Goal: Task Accomplishment & Management: Manage account settings

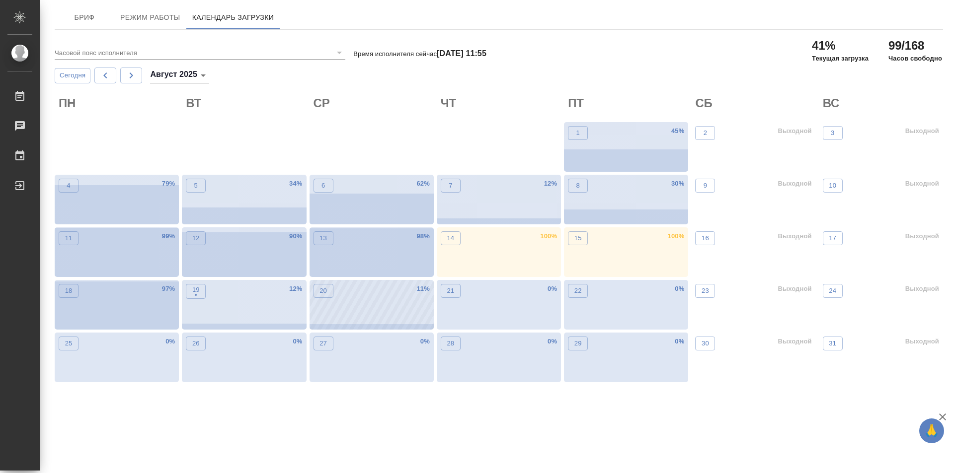
click at [367, 315] on div "20 11 %" at bounding box center [371, 305] width 124 height 50
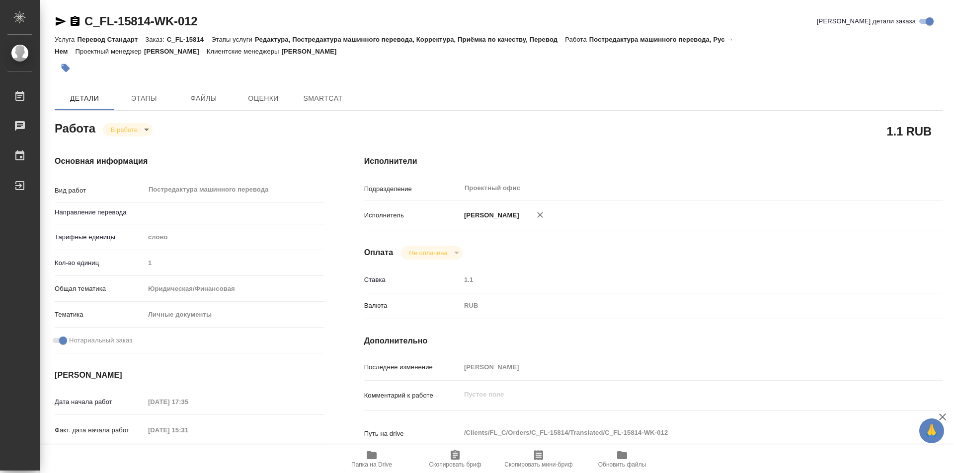
type textarea "x"
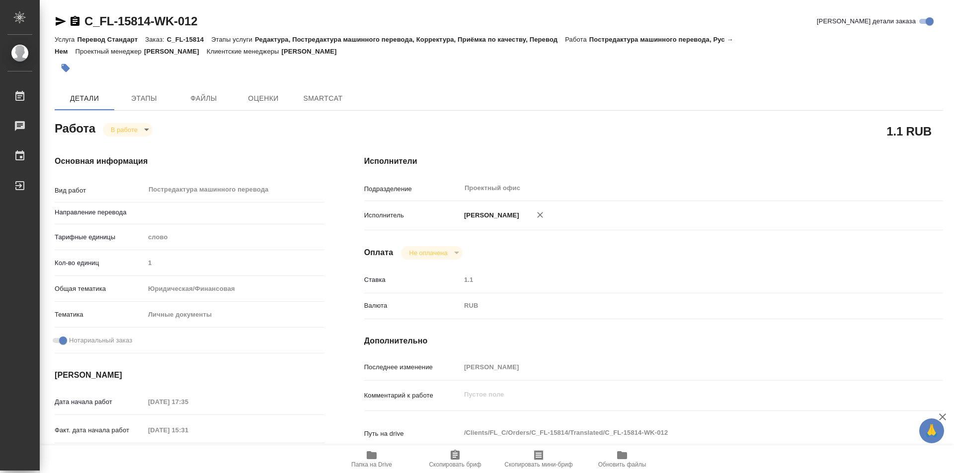
type textarea "x"
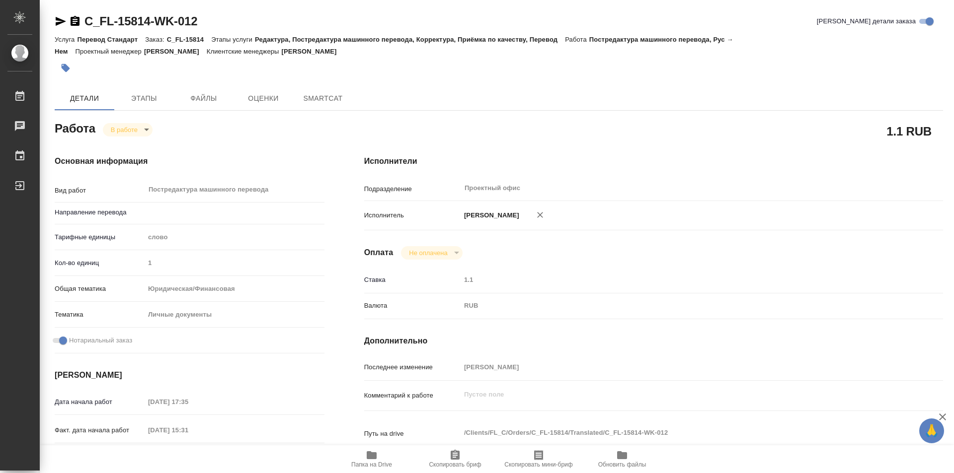
type input "рус-нем"
type textarea "x"
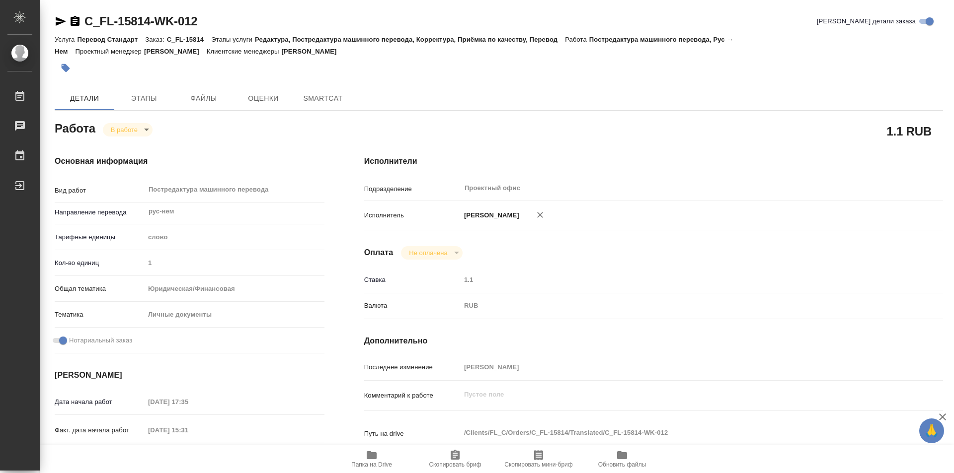
type textarea "x"
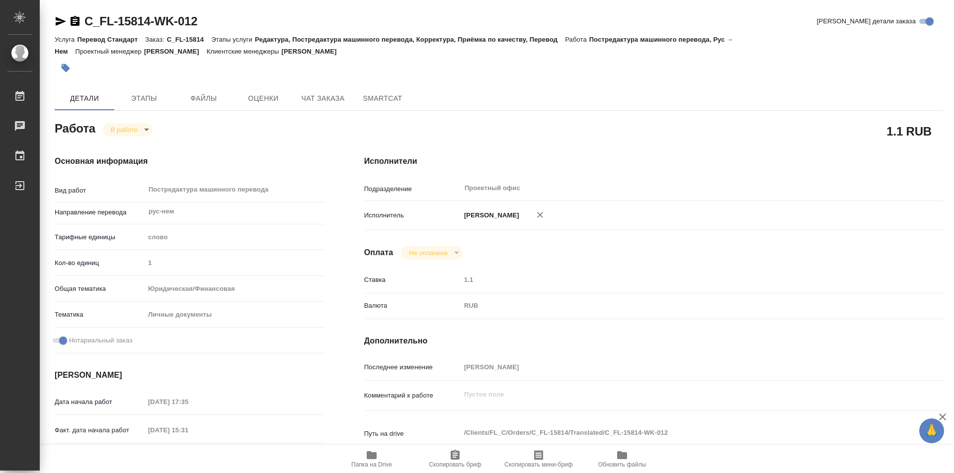
type textarea "x"
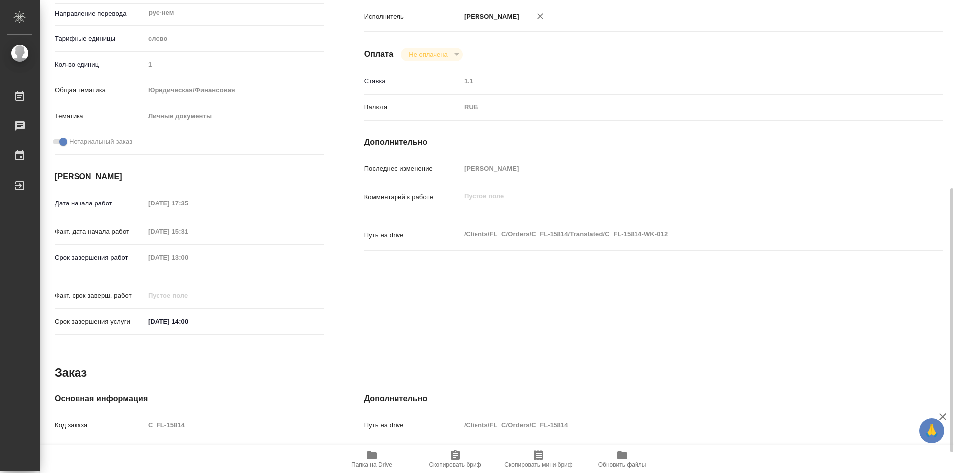
type textarea "x"
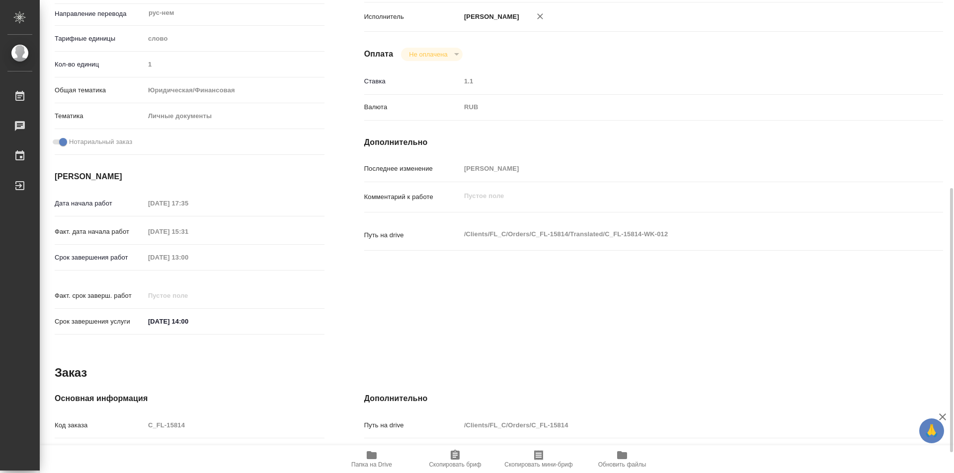
scroll to position [374, 0]
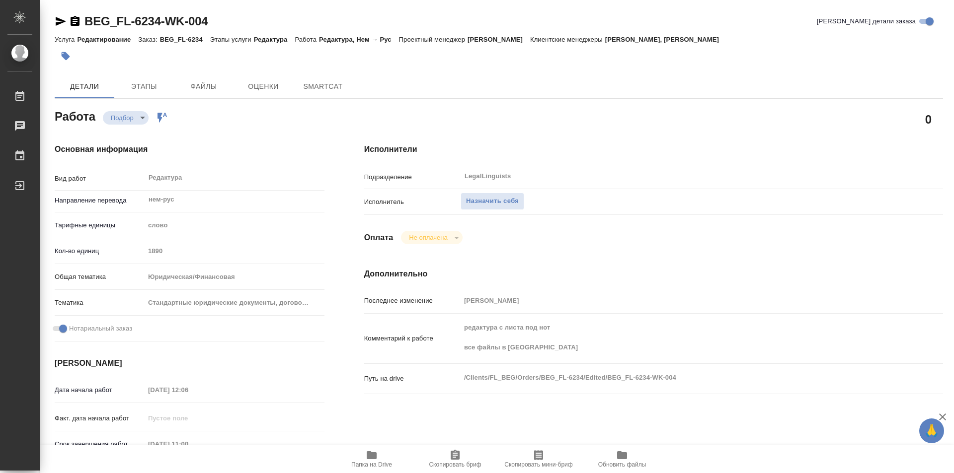
type textarea "x"
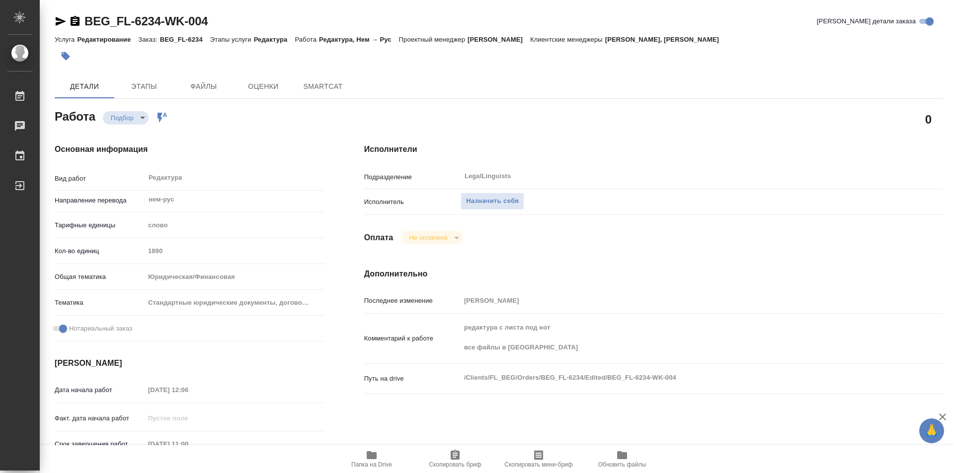
type textarea "x"
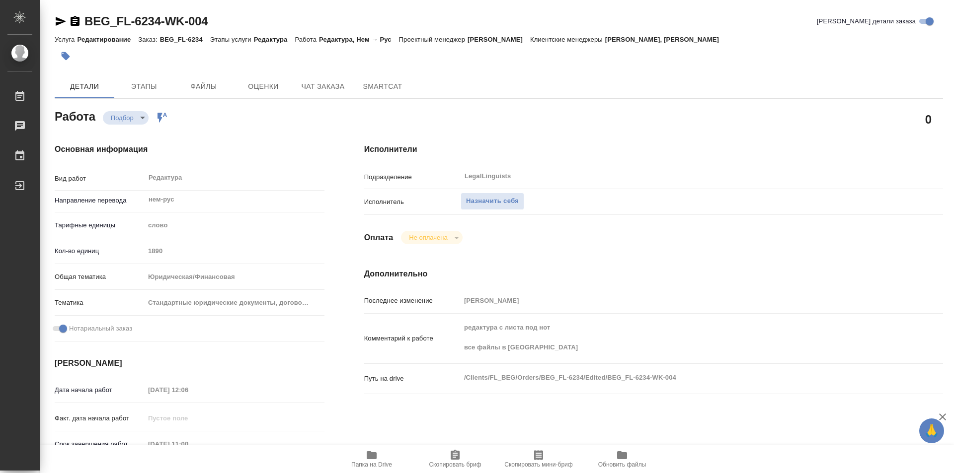
type textarea "x"
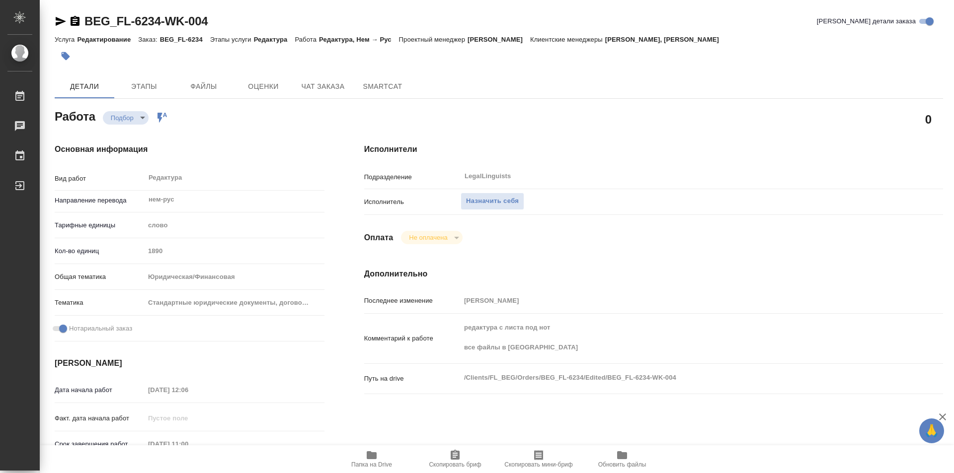
type textarea "x"
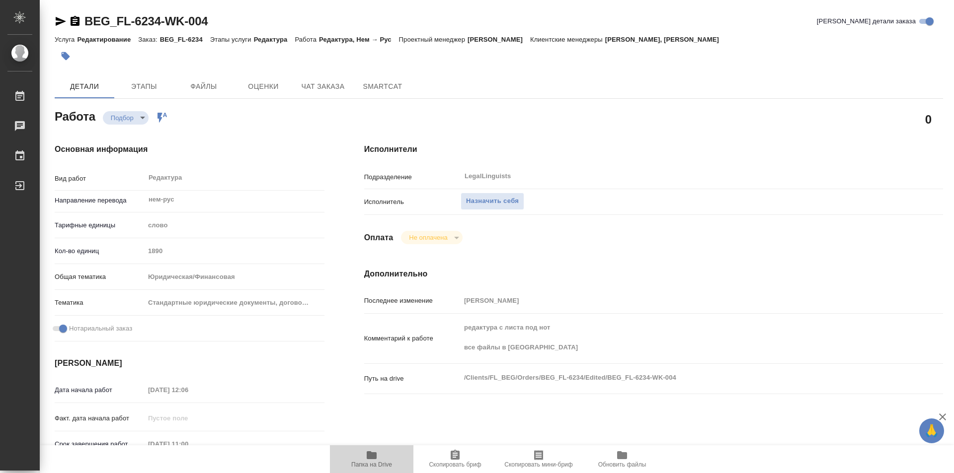
click at [377, 459] on icon "button" at bounding box center [372, 456] width 12 height 12
click at [331, 90] on span "Чат заказа" at bounding box center [323, 86] width 48 height 12
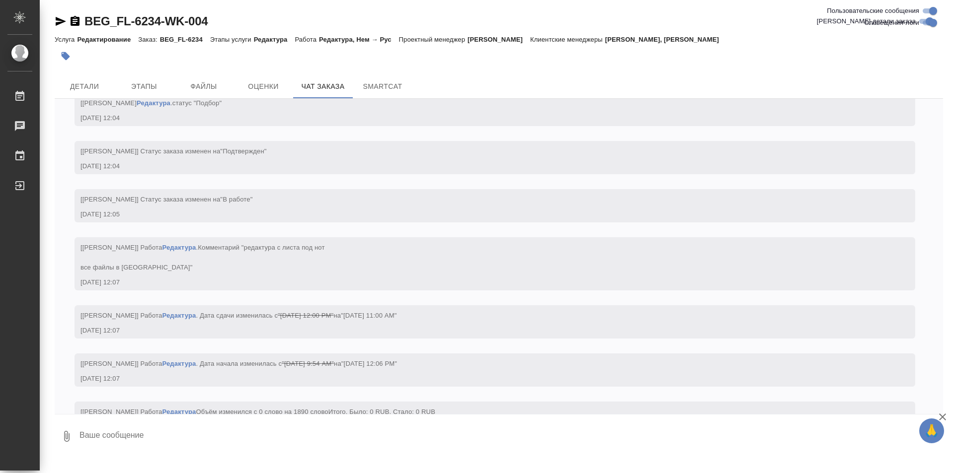
scroll to position [475, 0]
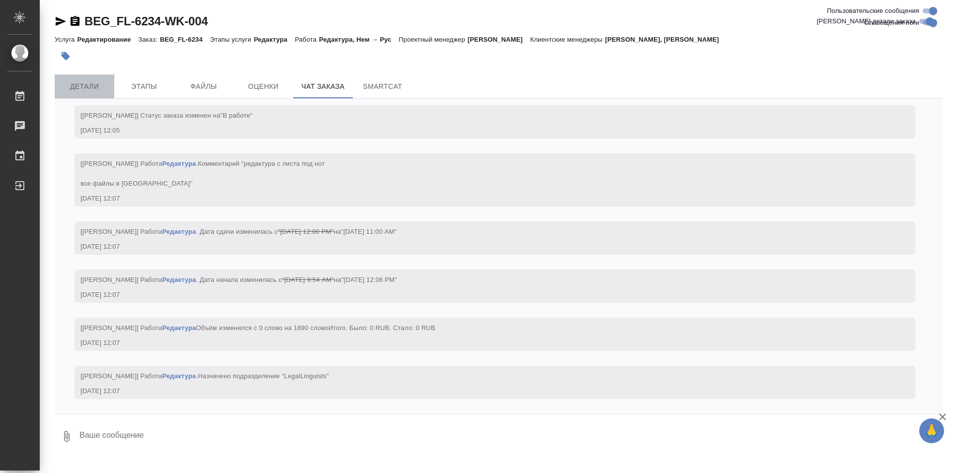
click at [91, 79] on button "Детали" at bounding box center [85, 87] width 60 height 24
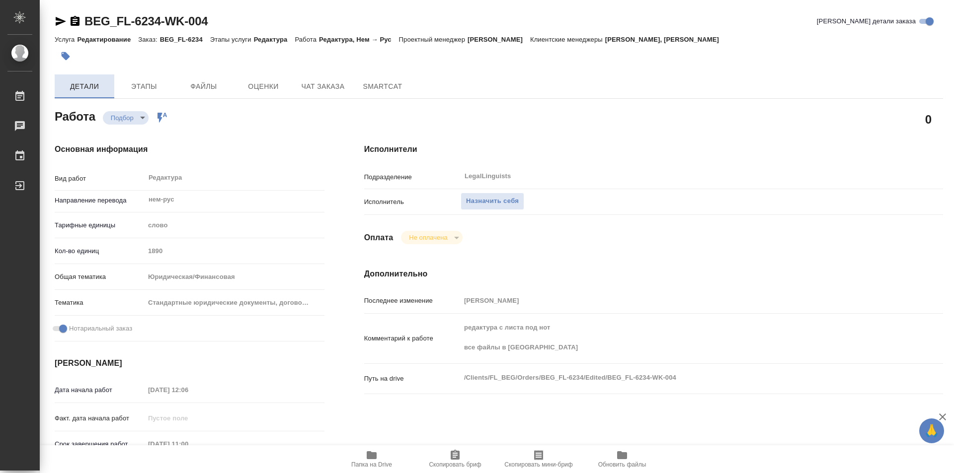
type textarea "x"
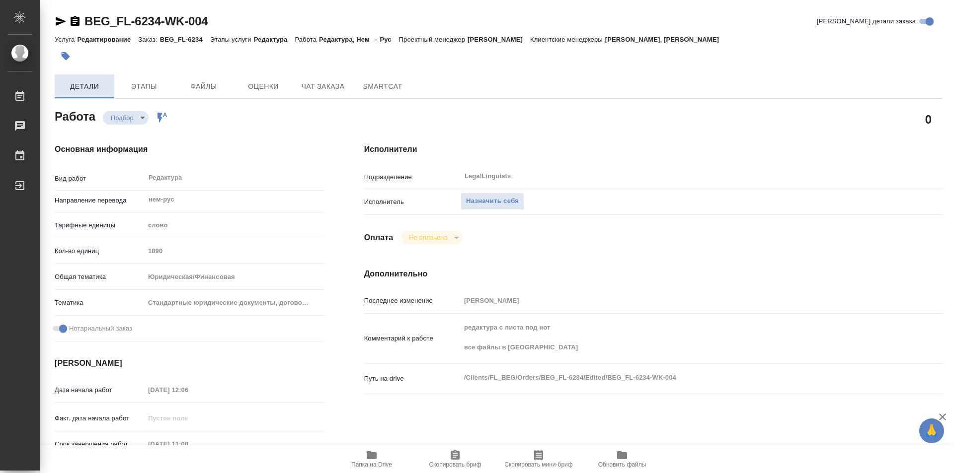
type textarea "x"
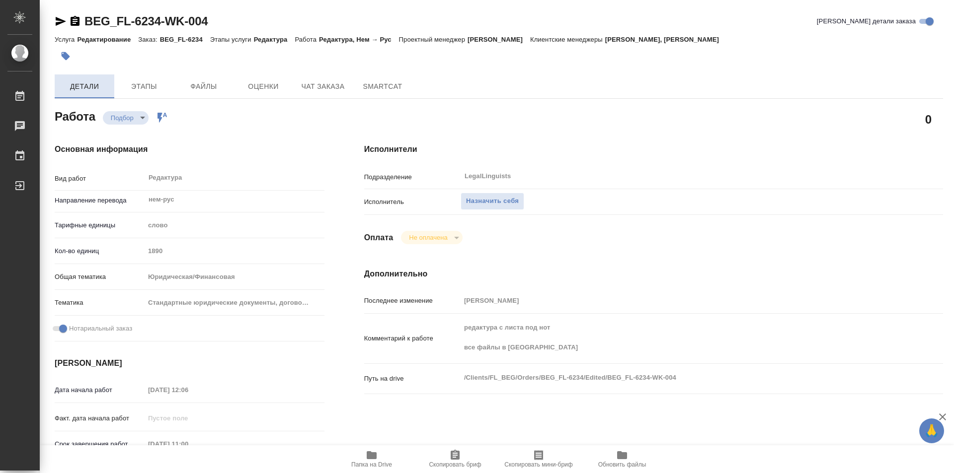
type textarea "x"
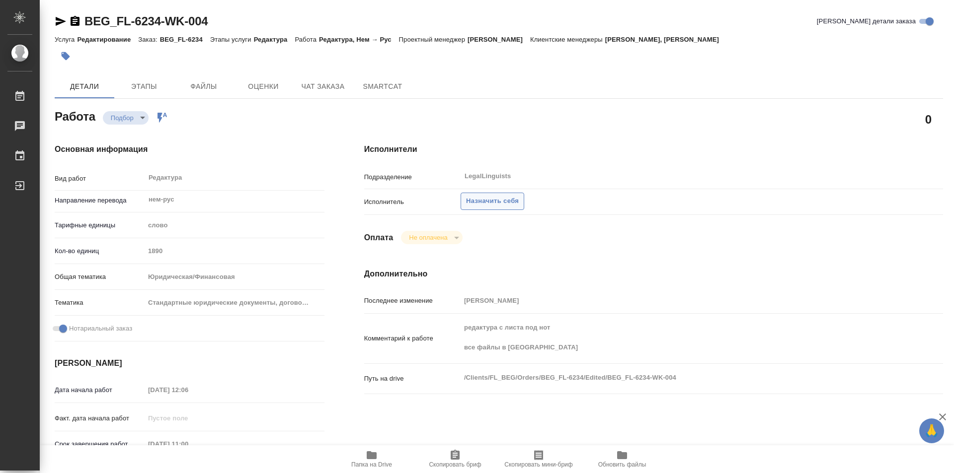
type textarea "x"
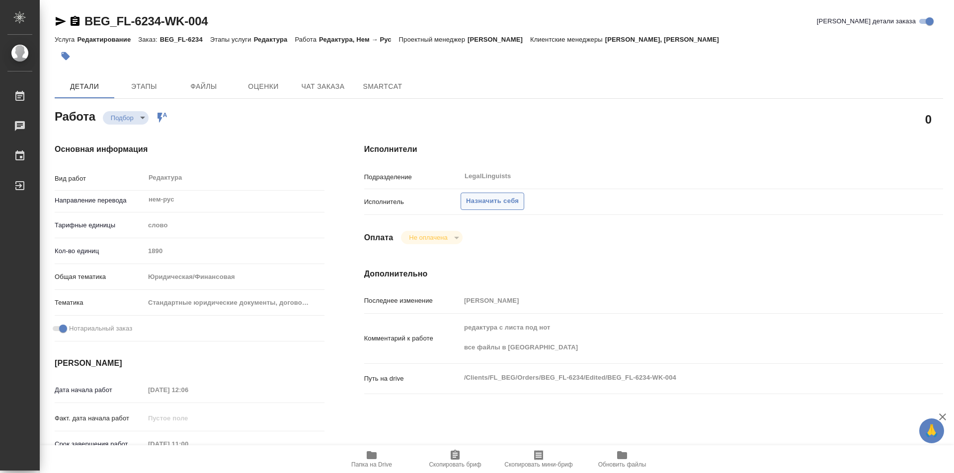
click at [489, 200] on span "Назначить себя" at bounding box center [492, 201] width 53 height 11
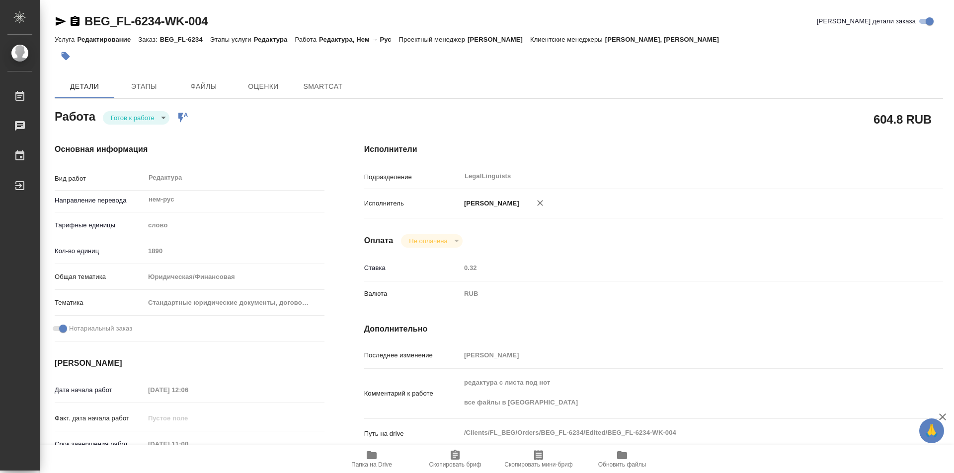
type textarea "x"
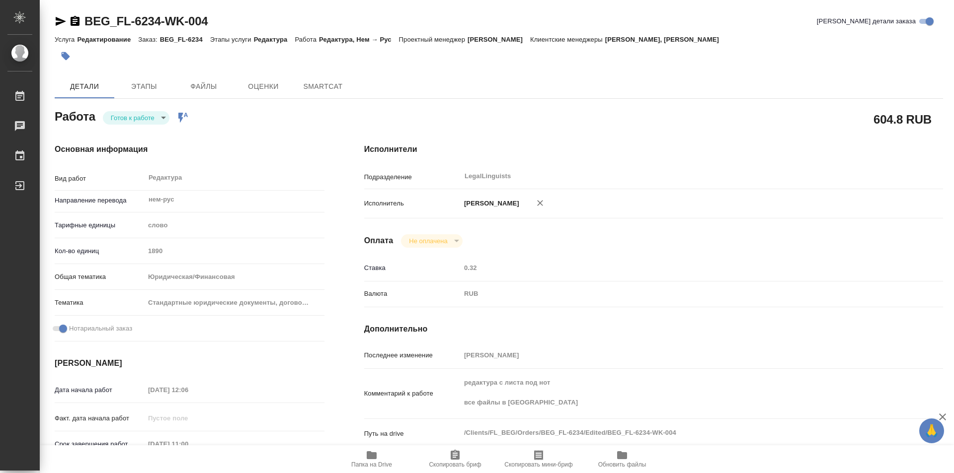
type textarea "x"
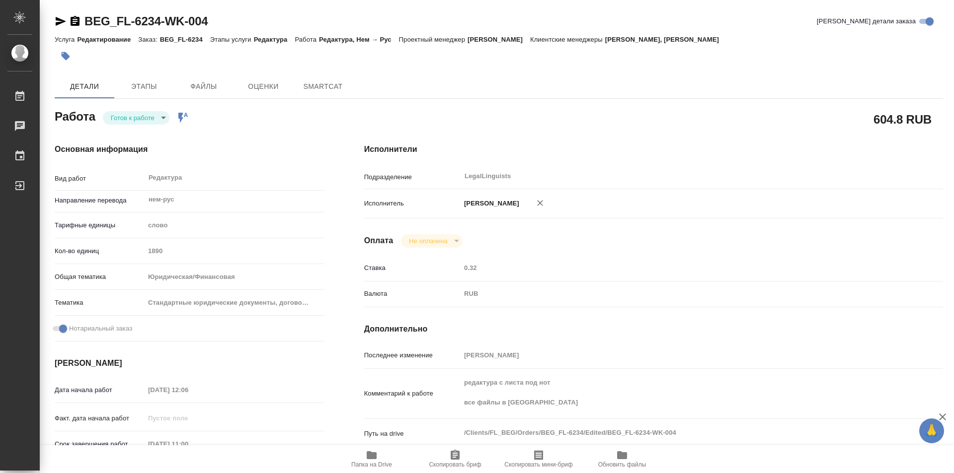
type textarea "x"
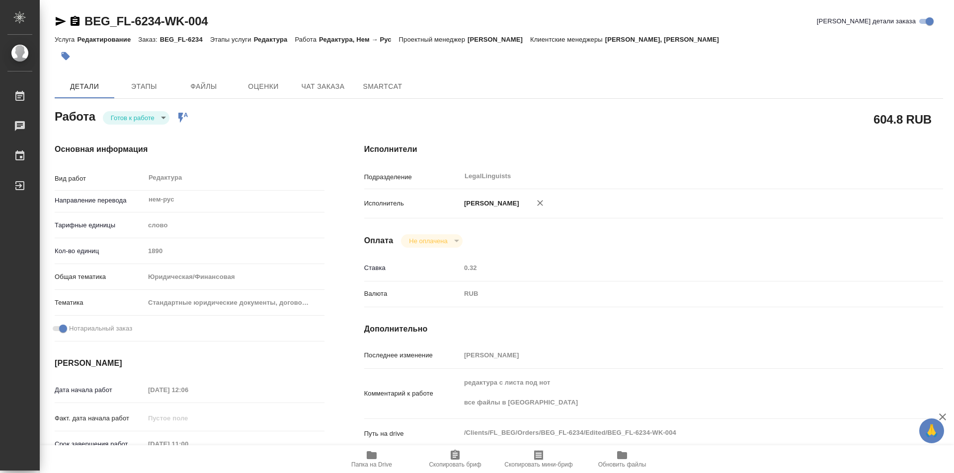
click at [163, 119] on body "🙏 .cls-1 fill:#fff; AWATERA Kozinets Larisa Работы Чаты График Выйти BEG_FL-623…" at bounding box center [477, 236] width 954 height 473
type textarea "x"
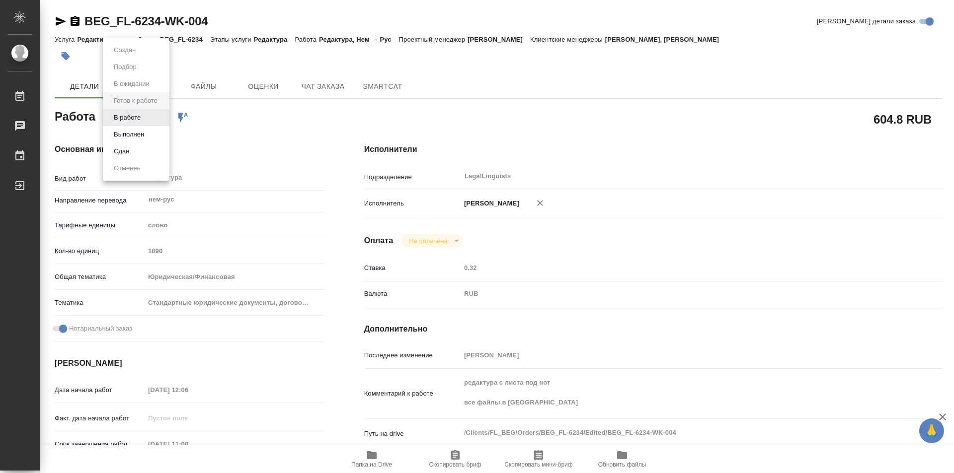
type textarea "x"
click at [140, 120] on button "В работе" at bounding box center [127, 117] width 33 height 11
type textarea "x"
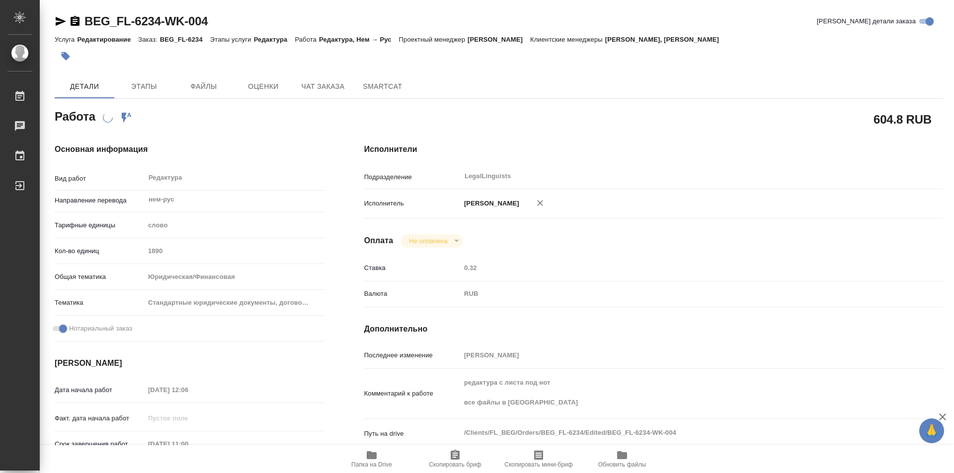
type textarea "x"
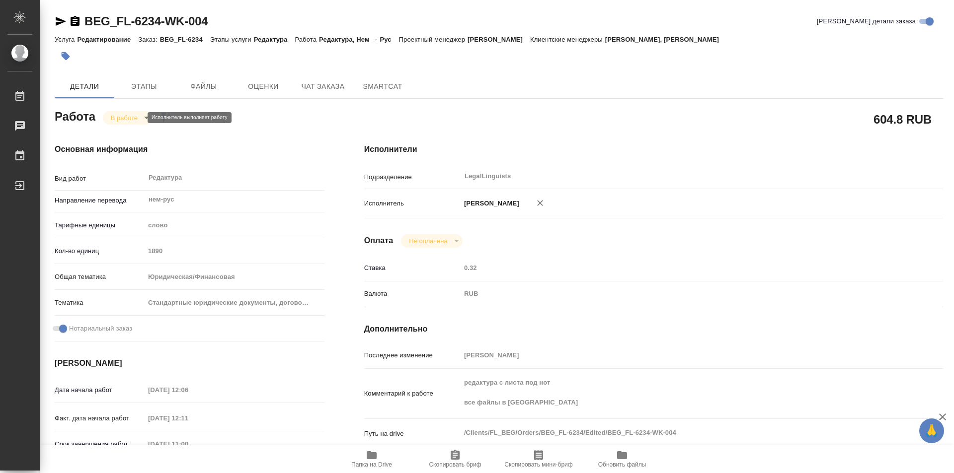
type textarea "x"
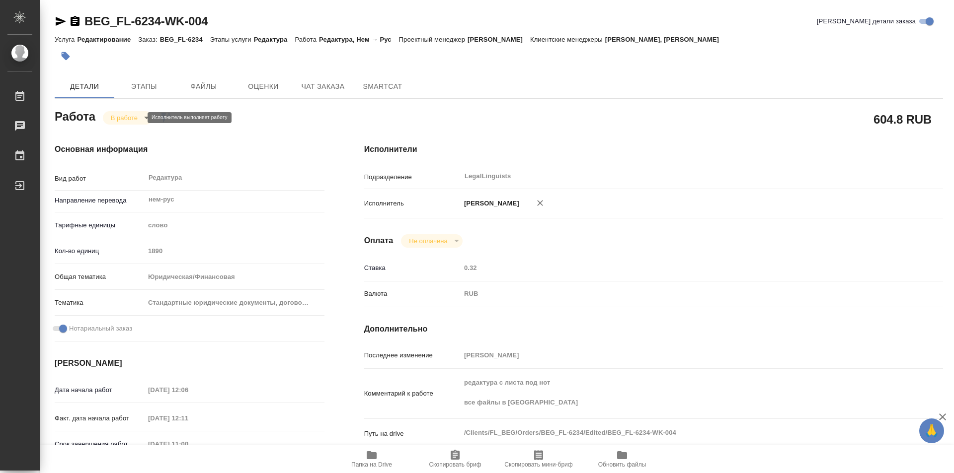
type textarea "x"
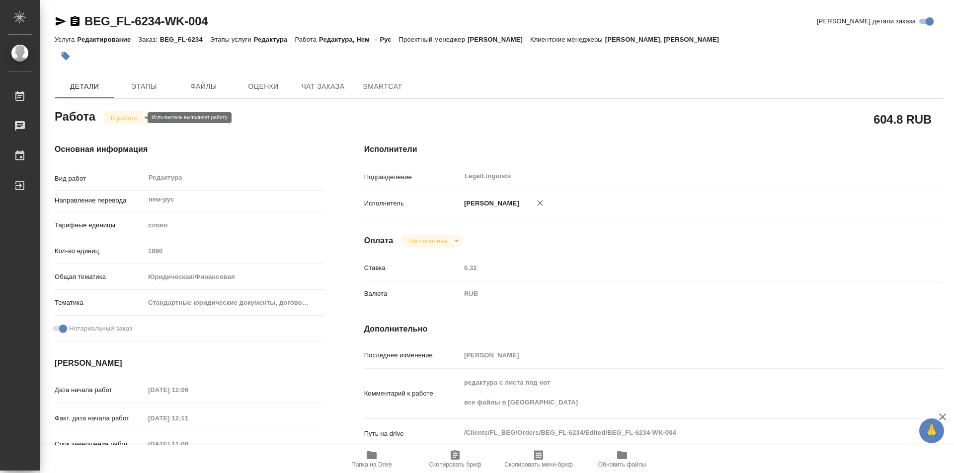
type textarea "x"
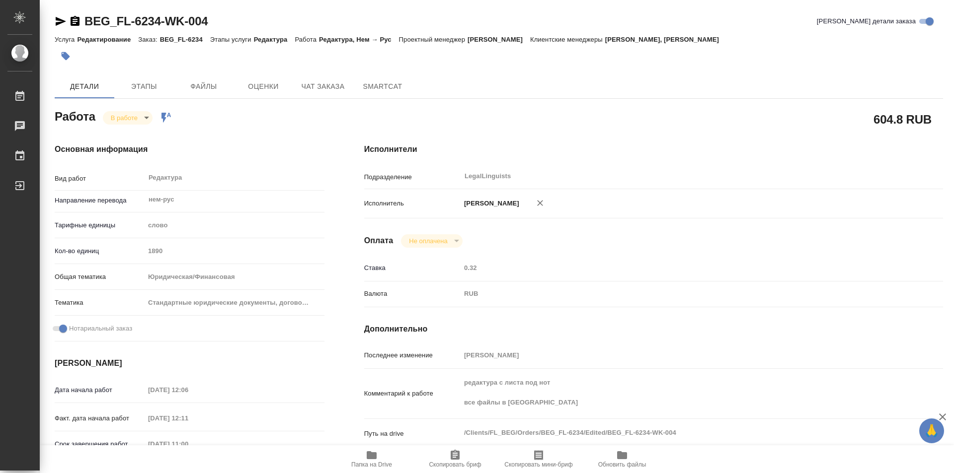
type textarea "x"
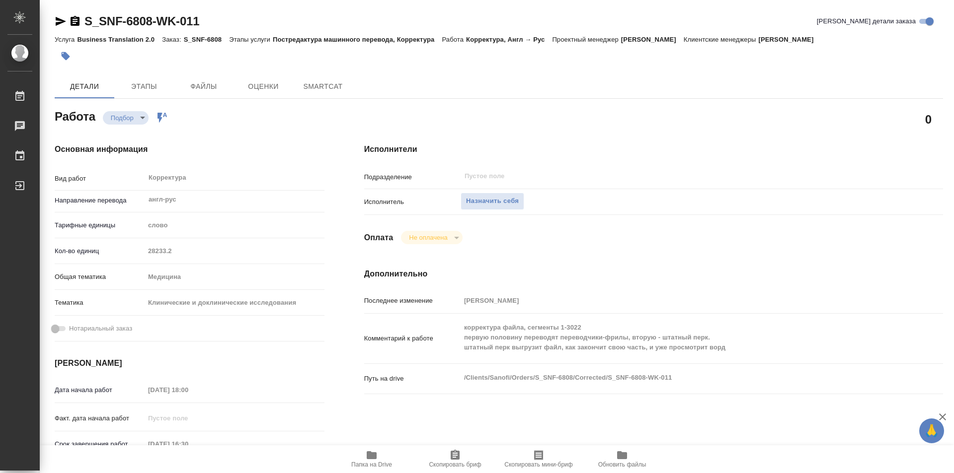
type textarea "x"
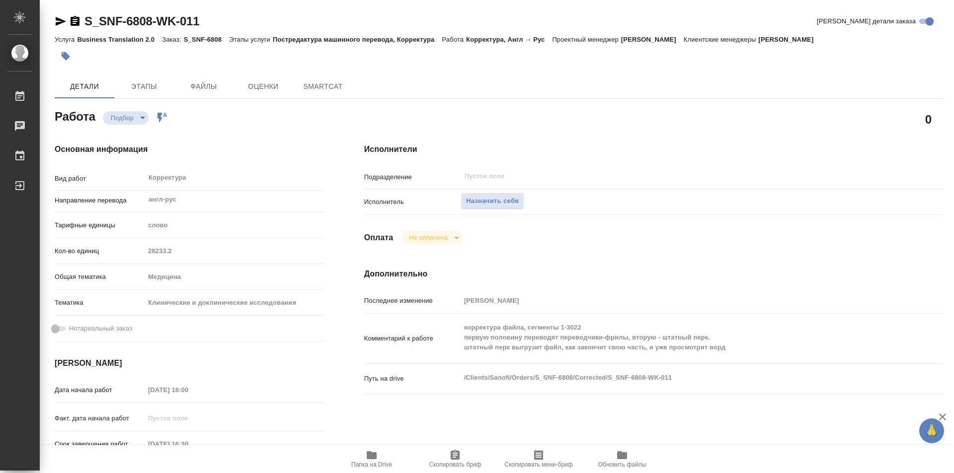
type textarea "x"
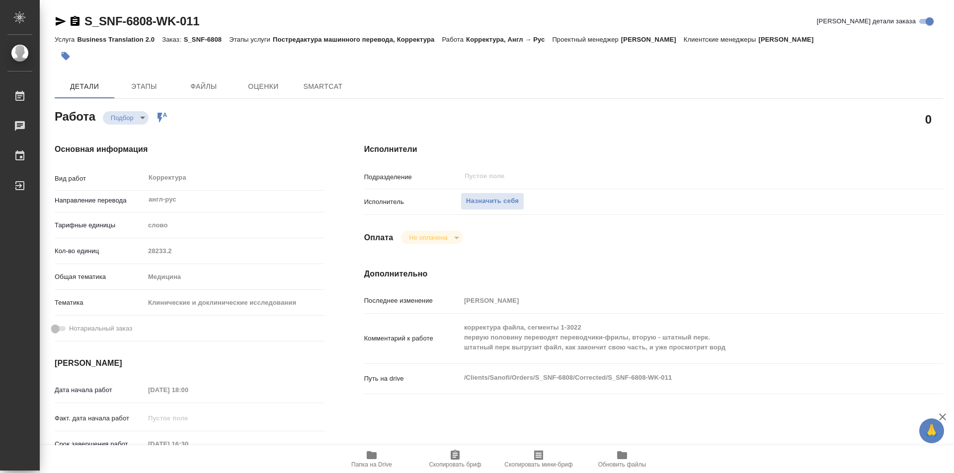
type textarea "x"
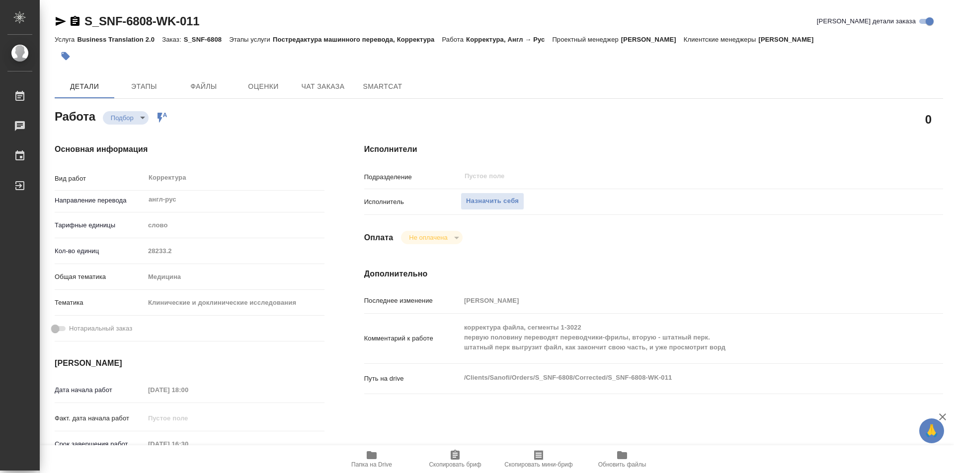
type textarea "x"
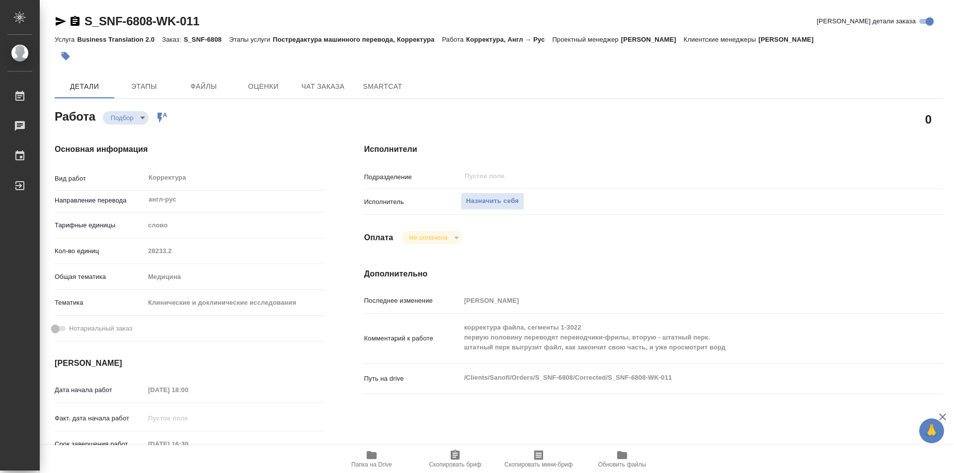
type textarea "x"
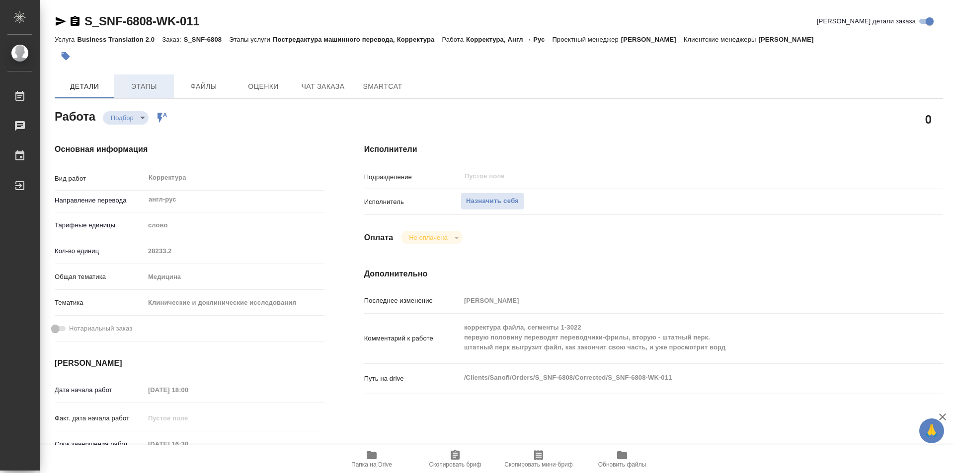
click at [148, 92] on span "Этапы" at bounding box center [144, 86] width 48 height 12
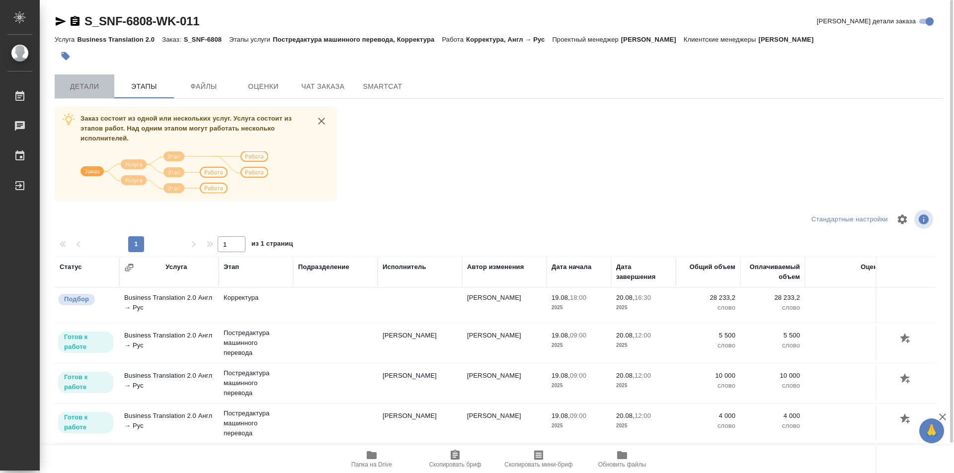
click at [72, 86] on span "Детали" at bounding box center [85, 86] width 48 height 12
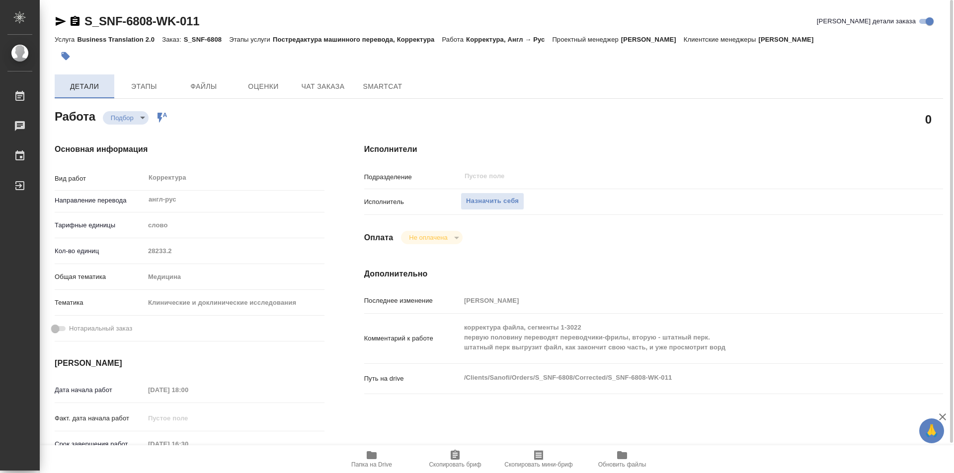
type textarea "x"
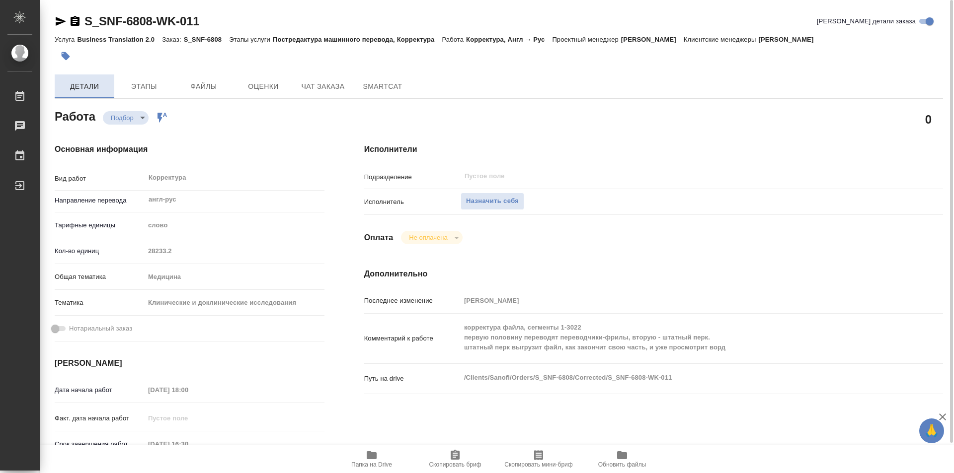
type textarea "x"
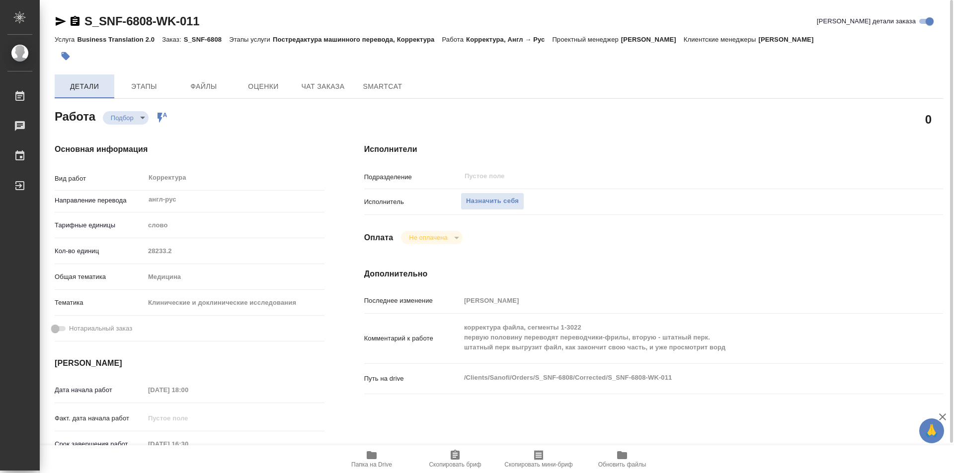
type textarea "x"
